Goal: Task Accomplishment & Management: Manage account settings

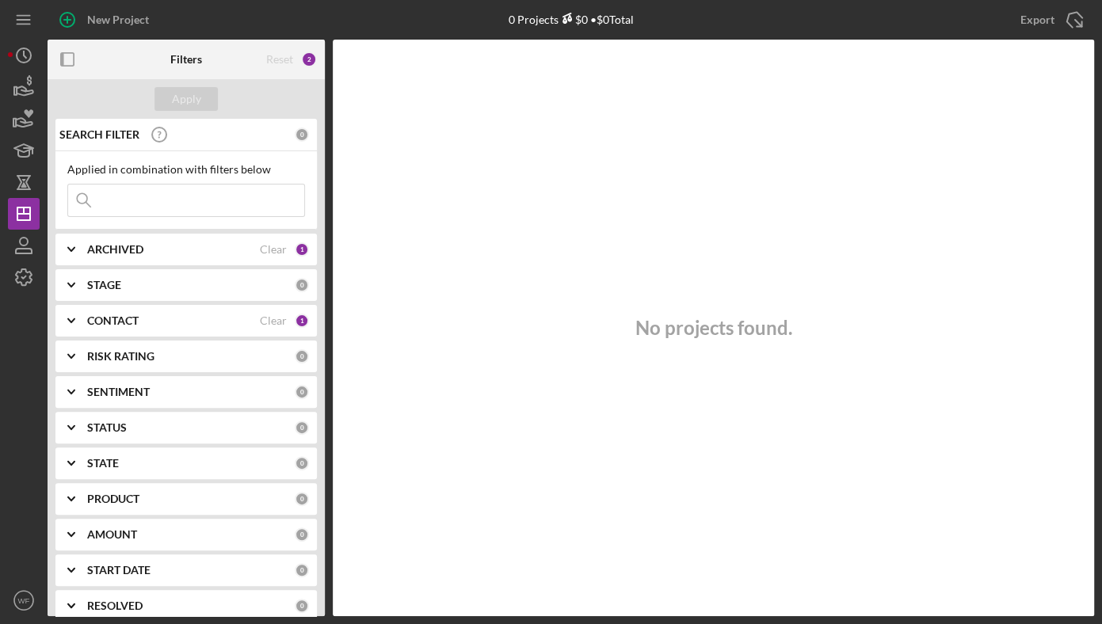
click at [151, 204] on input at bounding box center [186, 201] width 236 height 32
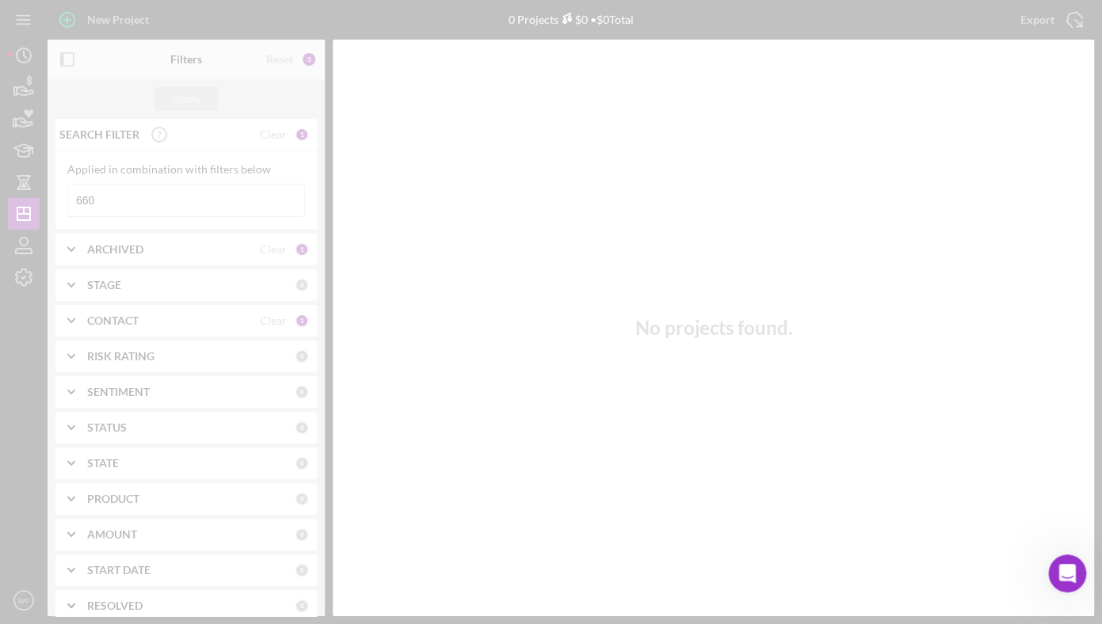
type input "660"
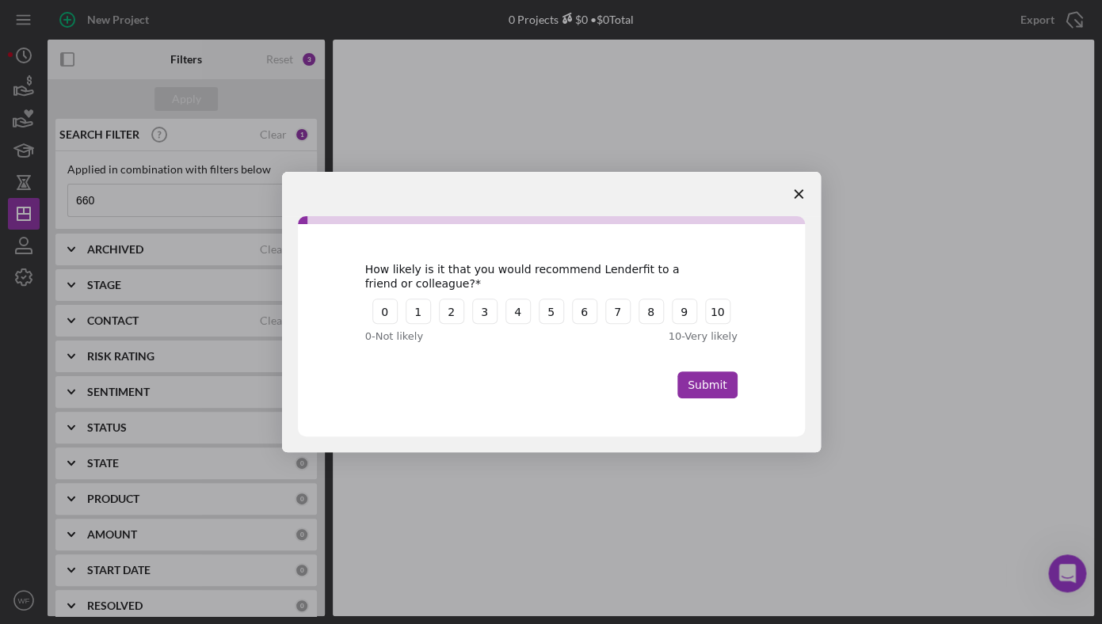
click at [792, 195] on span "Close survey" at bounding box center [799, 194] width 44 height 44
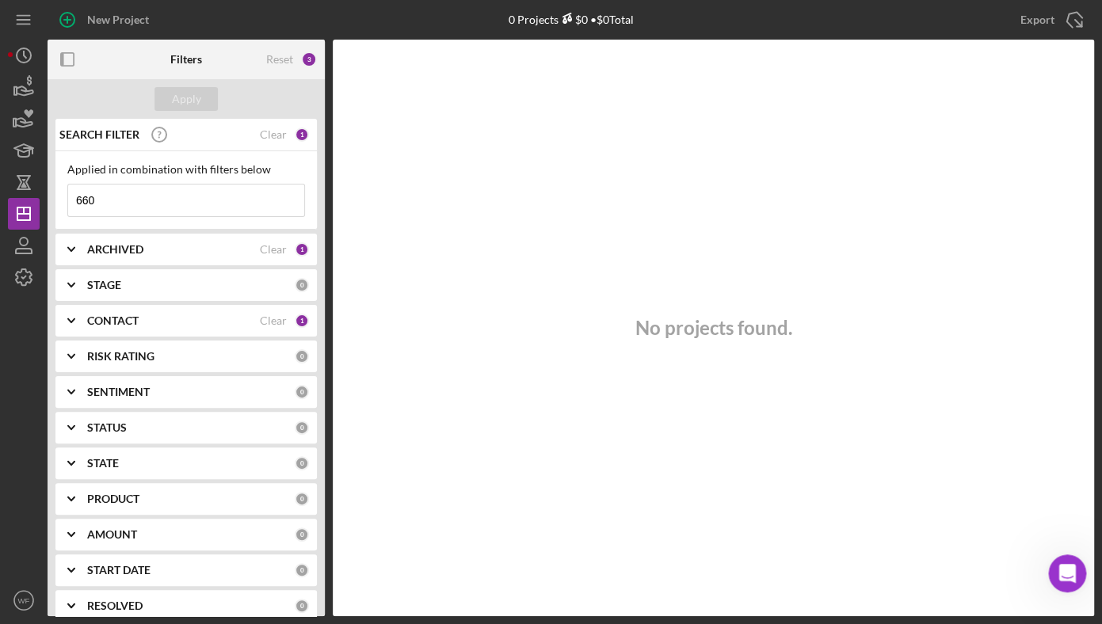
click at [141, 320] on div "CONTACT" at bounding box center [173, 321] width 173 height 13
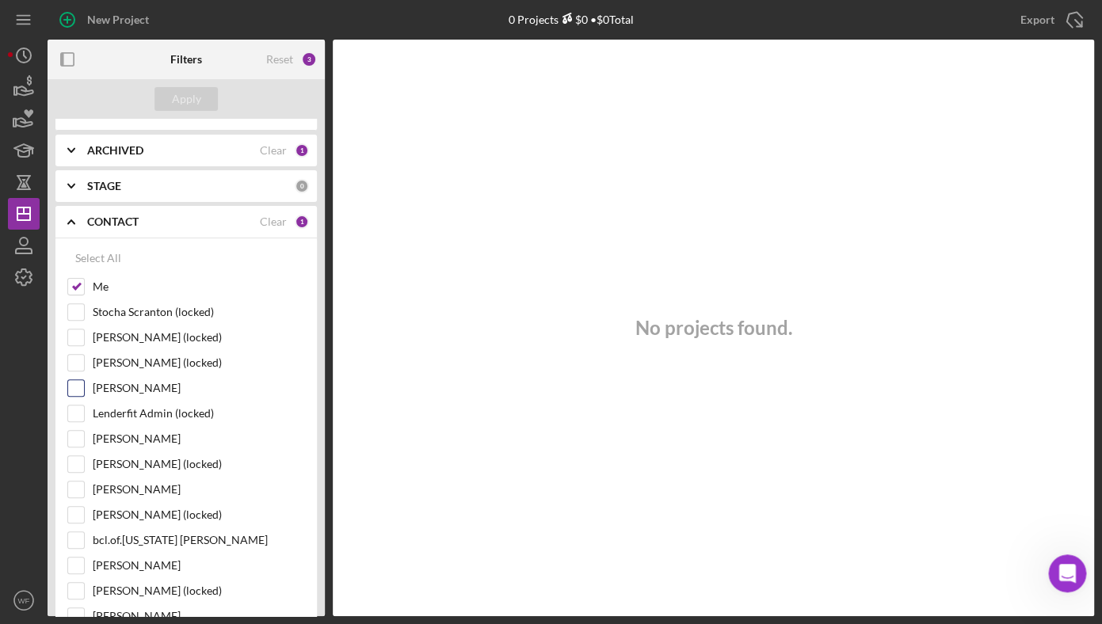
scroll to position [93, 0]
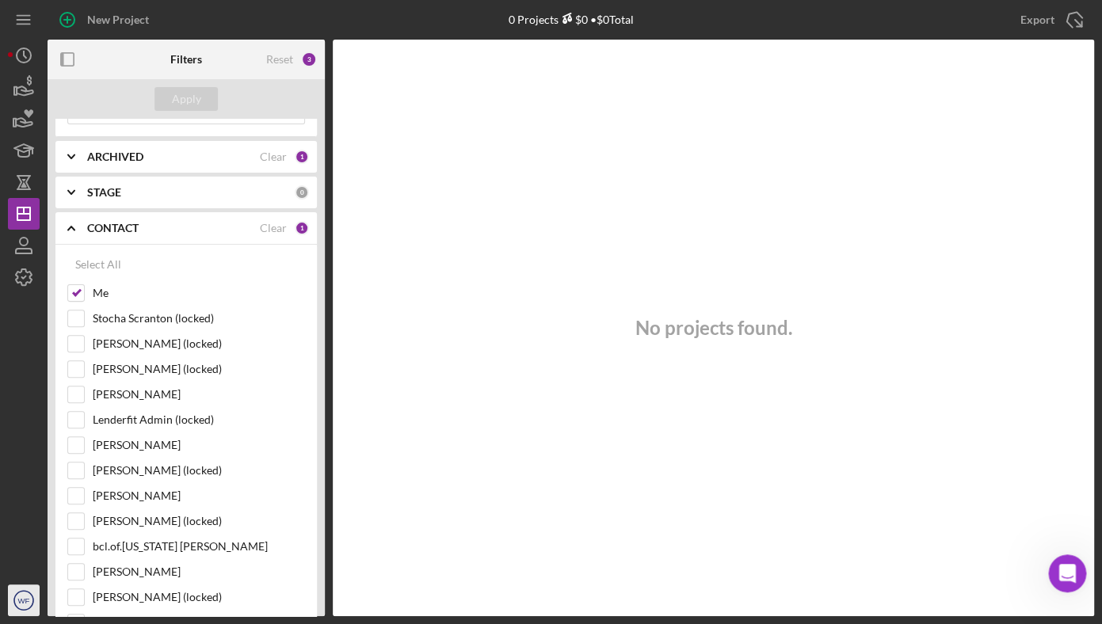
click at [31, 594] on circle "button" at bounding box center [23, 600] width 19 height 19
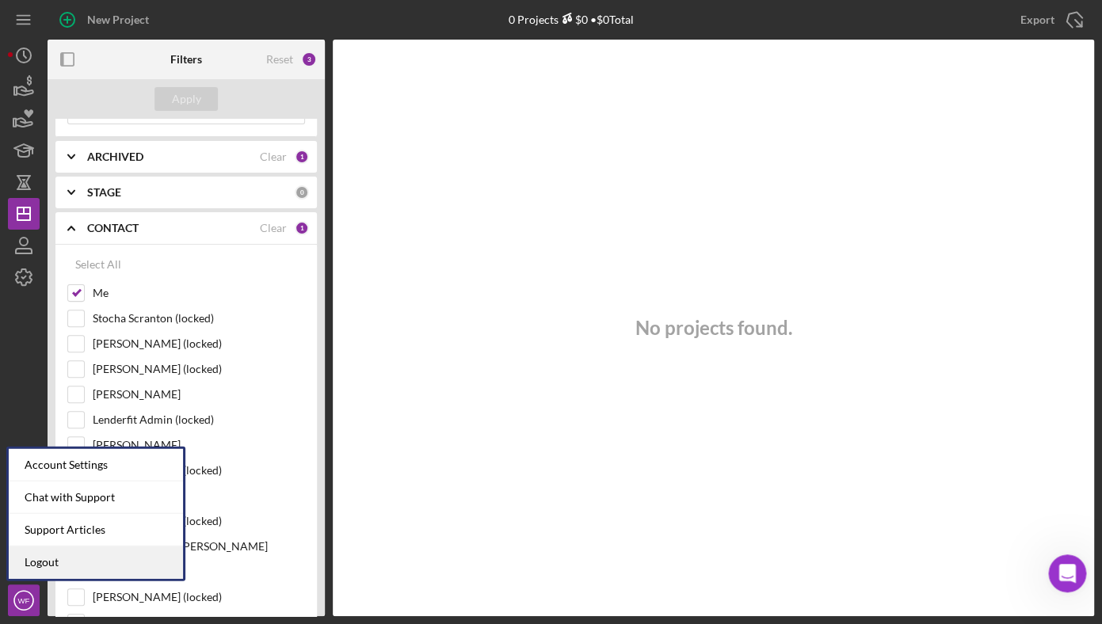
click at [71, 564] on link "Logout" at bounding box center [96, 563] width 174 height 32
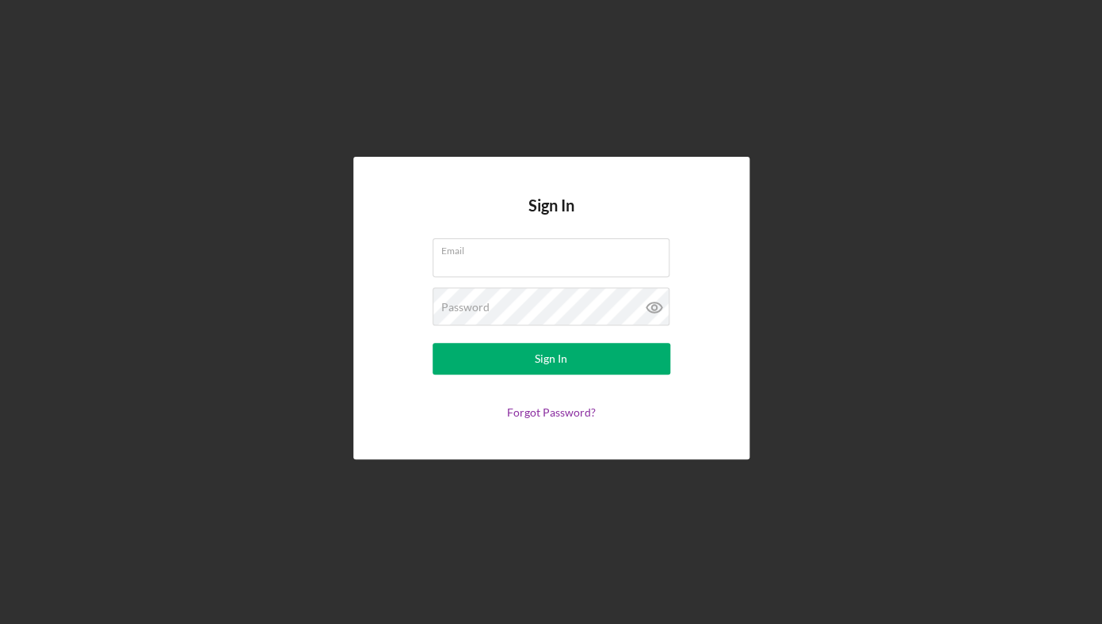
type input "[PERSON_NAME][EMAIL_ADDRESS][DOMAIN_NAME]"
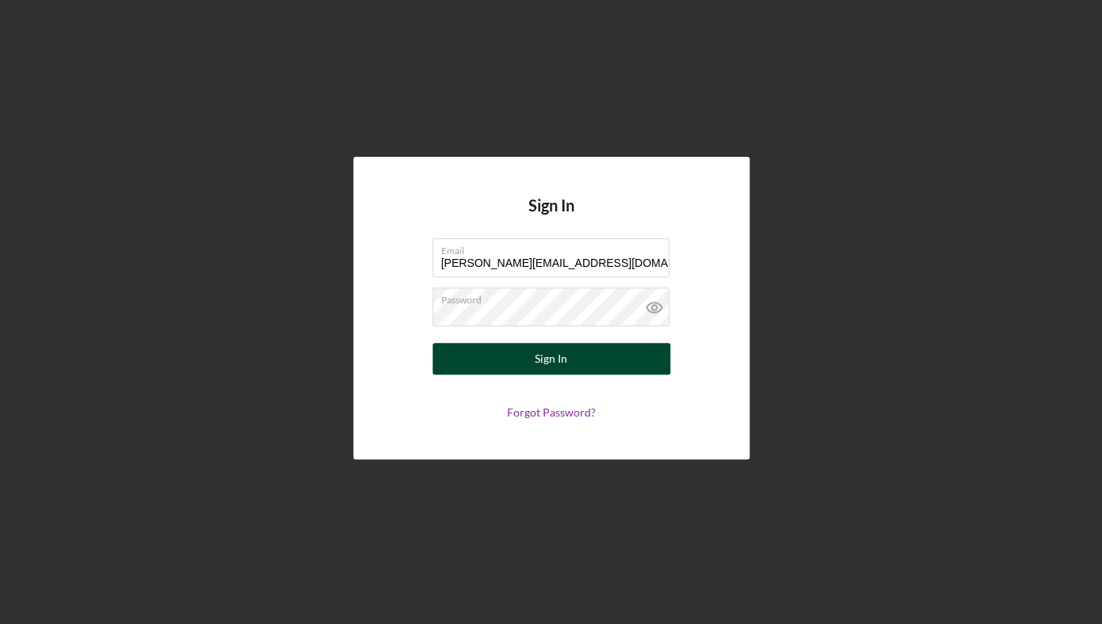
click at [602, 365] on button "Sign In" at bounding box center [552, 359] width 238 height 32
